Goal: Find specific page/section: Find specific page/section

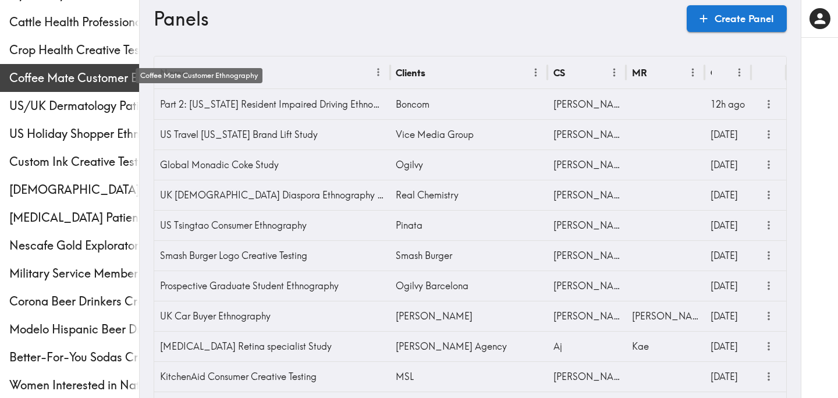
scroll to position [153, 0]
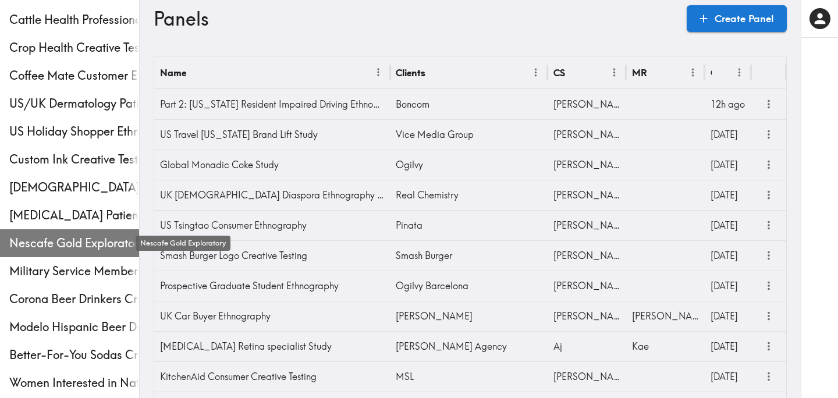
click at [68, 247] on span "Nescafe Gold Exploratory" at bounding box center [74, 243] width 130 height 16
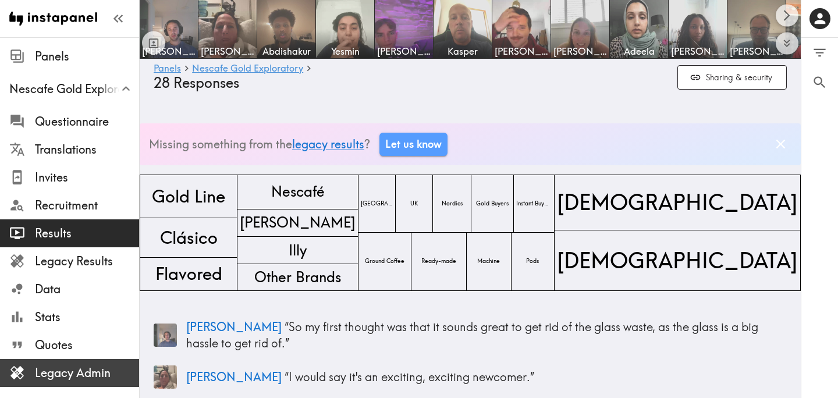
click at [101, 373] on span "Legacy Admin" at bounding box center [87, 373] width 104 height 16
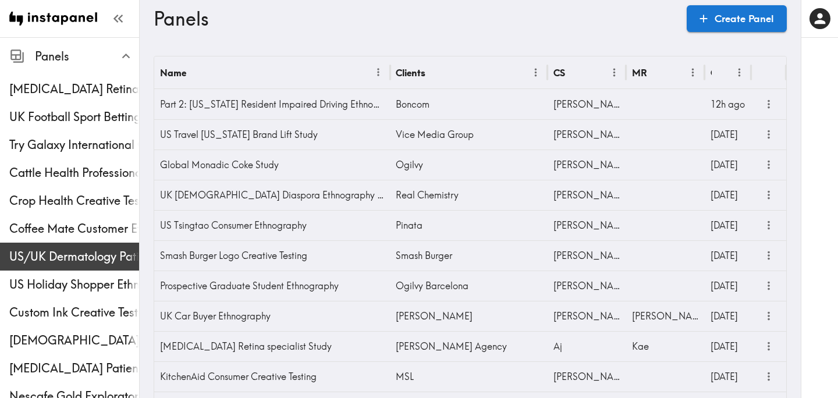
scroll to position [6, 0]
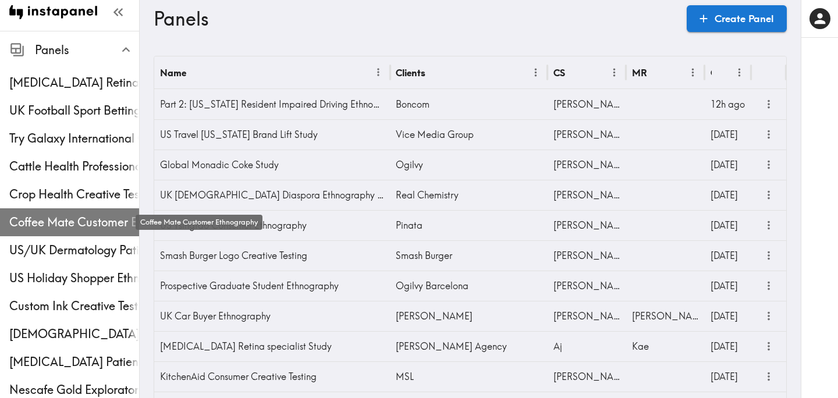
click at [54, 224] on span "Coffee Mate Customer Ethnography" at bounding box center [74, 222] width 130 height 16
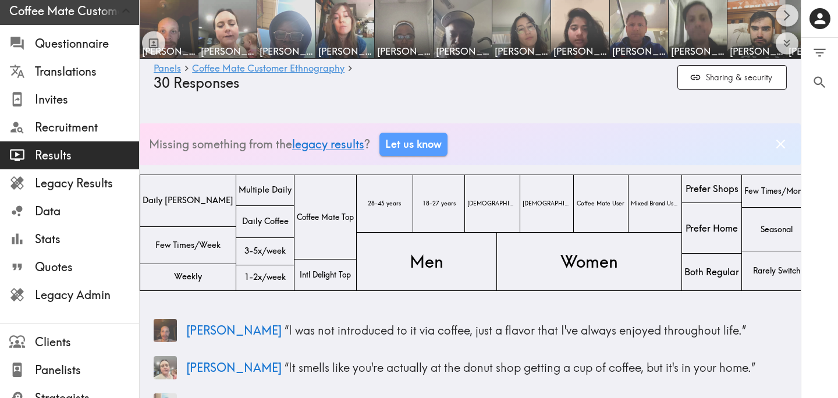
scroll to position [190, 0]
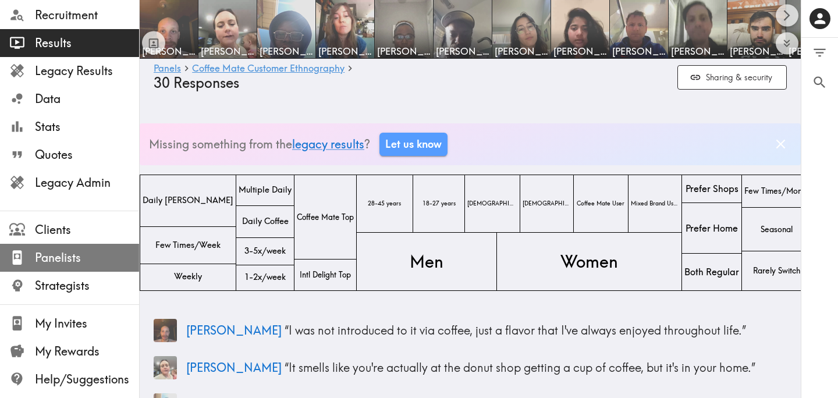
click at [72, 257] on span "Panelists" at bounding box center [87, 258] width 104 height 16
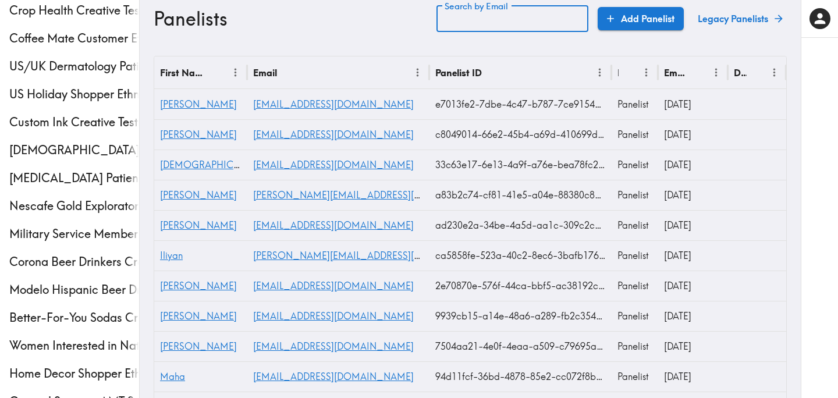
click at [498, 16] on input "Search by Email" at bounding box center [513, 18] width 152 height 27
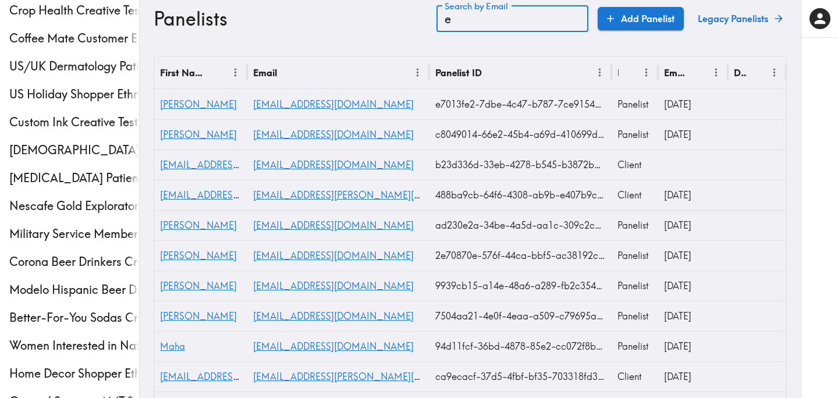
type input "e"
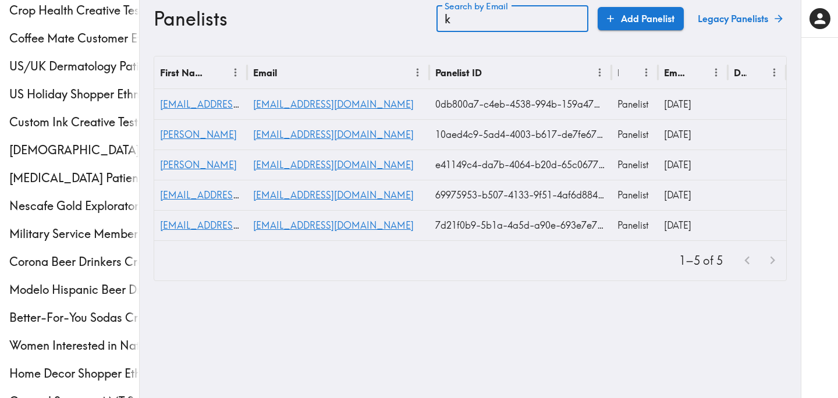
type input "k"
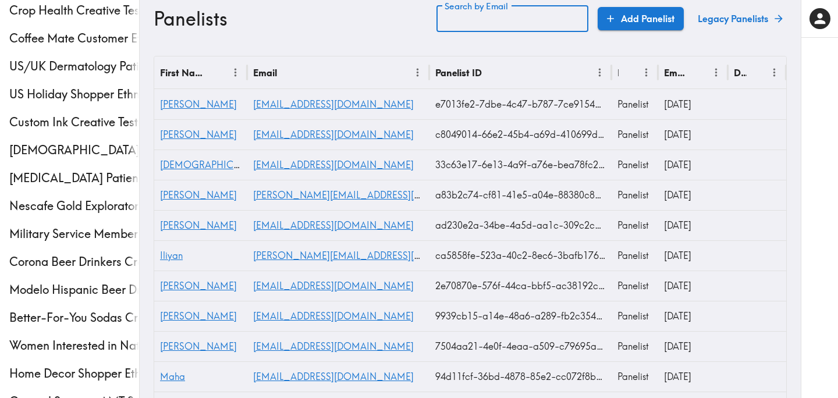
paste input "text"
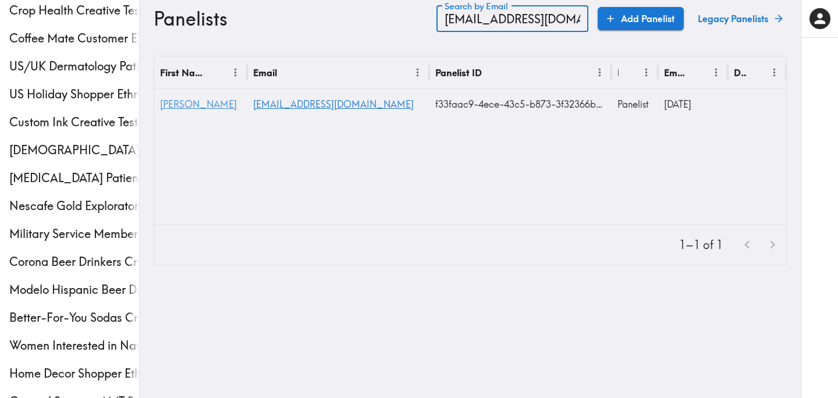
type input "[EMAIL_ADDRESS][DOMAIN_NAME]"
click at [188, 102] on span "[PERSON_NAME]" at bounding box center [198, 104] width 77 height 12
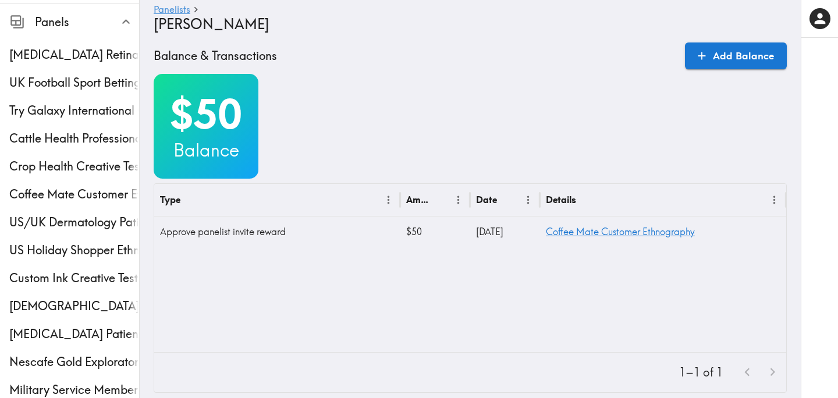
scroll to position [446, 0]
